Goal: Task Accomplishment & Management: Manage account settings

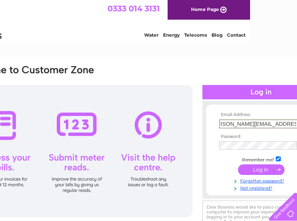
scroll to position [0, 15]
type input "joyce.richardson@quantumclean.com"
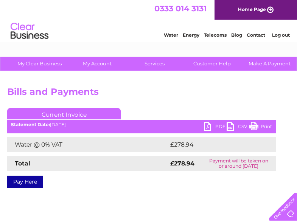
scroll to position [0, 78]
